Goal: Answer question/provide support

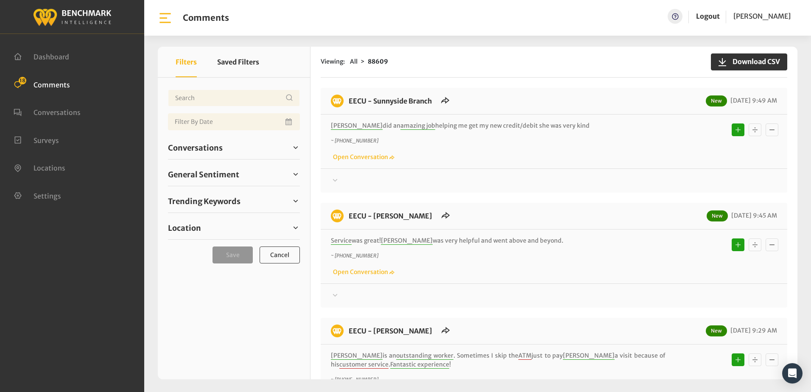
scroll to position [382, 0]
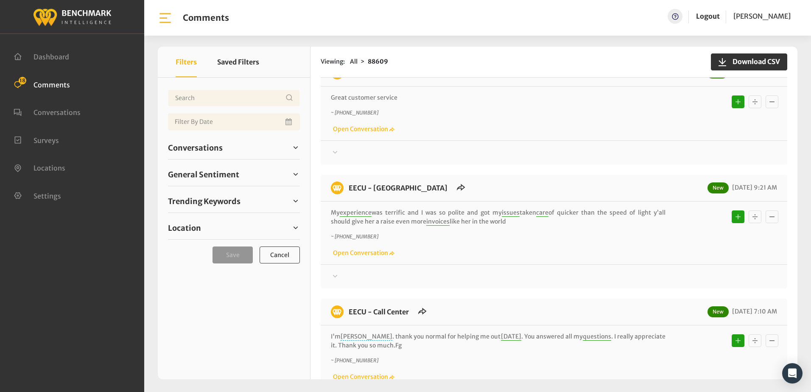
click at [556, 123] on div "~ +15597700388 Open Conversation" at bounding box center [554, 121] width 446 height 25
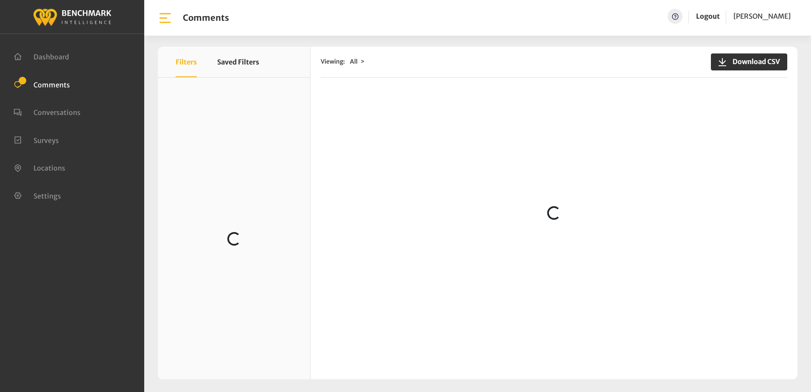
scroll to position [212, 0]
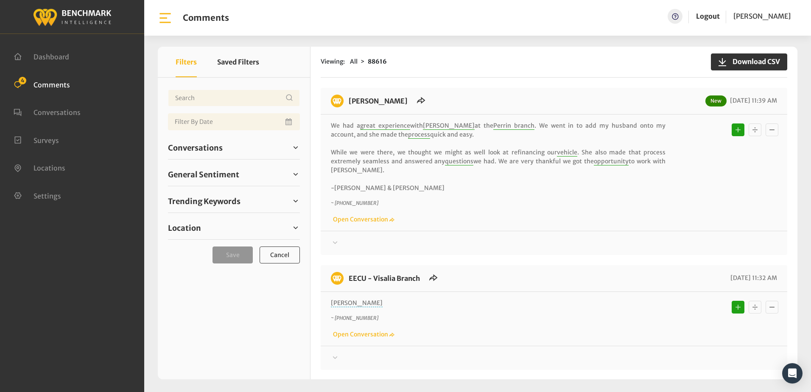
click at [539, 88] on div "EECU - Perrin New 09/18/2025 11:39 AM We had a great experience with Erika R at…" at bounding box center [554, 171] width 467 height 167
